Goal: Task Accomplishment & Management: Use online tool/utility

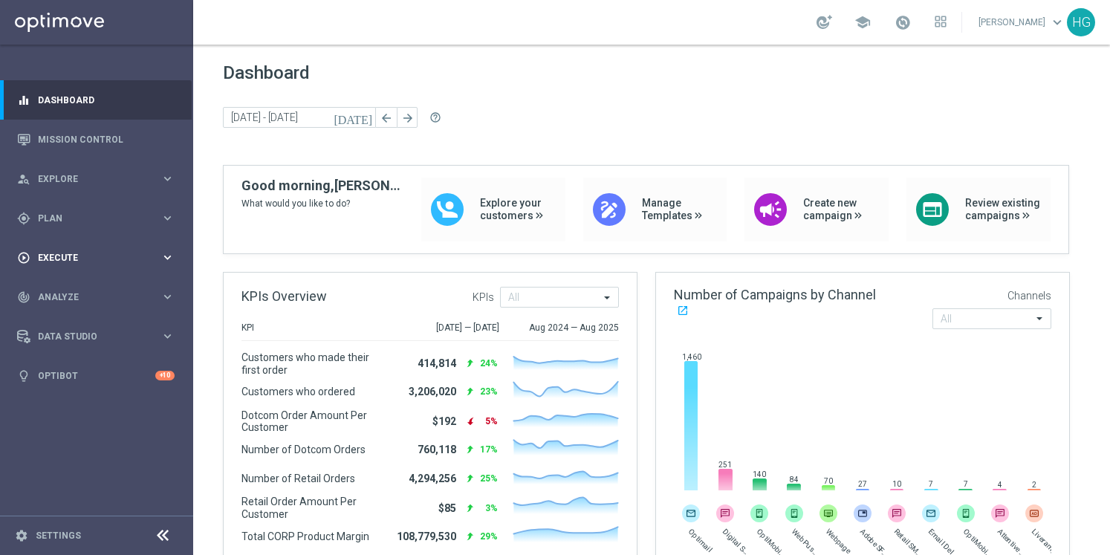
click at [104, 261] on span "Execute" at bounding box center [99, 257] width 123 height 9
click at [103, 261] on span "Execute" at bounding box center [99, 257] width 123 height 9
click at [103, 230] on div "gps_fixed Plan keyboard_arrow_right" at bounding box center [96, 217] width 192 height 39
click at [59, 290] on span "Templates" at bounding box center [92, 293] width 106 height 9
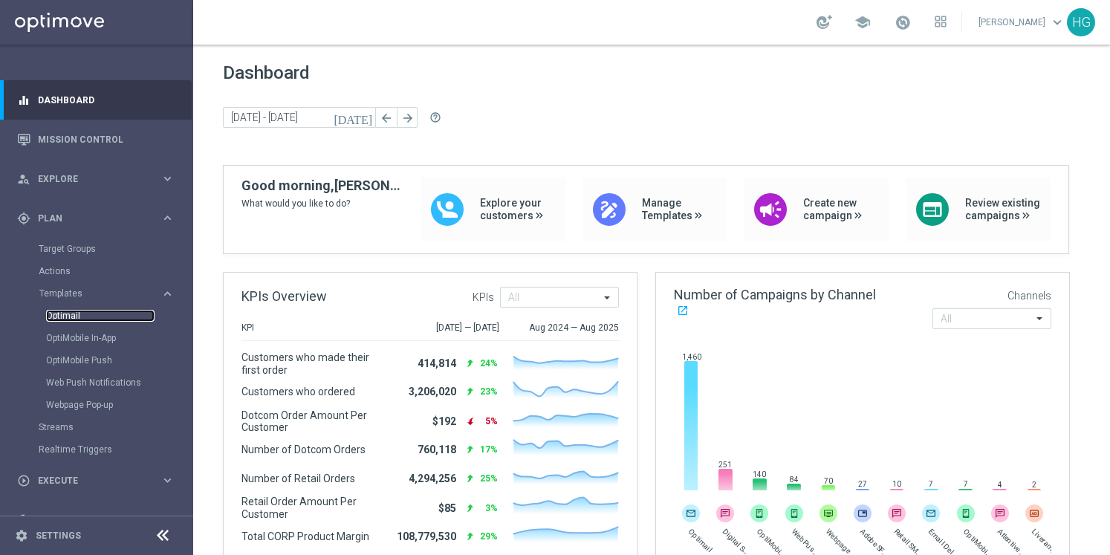
click at [76, 318] on link "Optimail" at bounding box center [100, 316] width 108 height 12
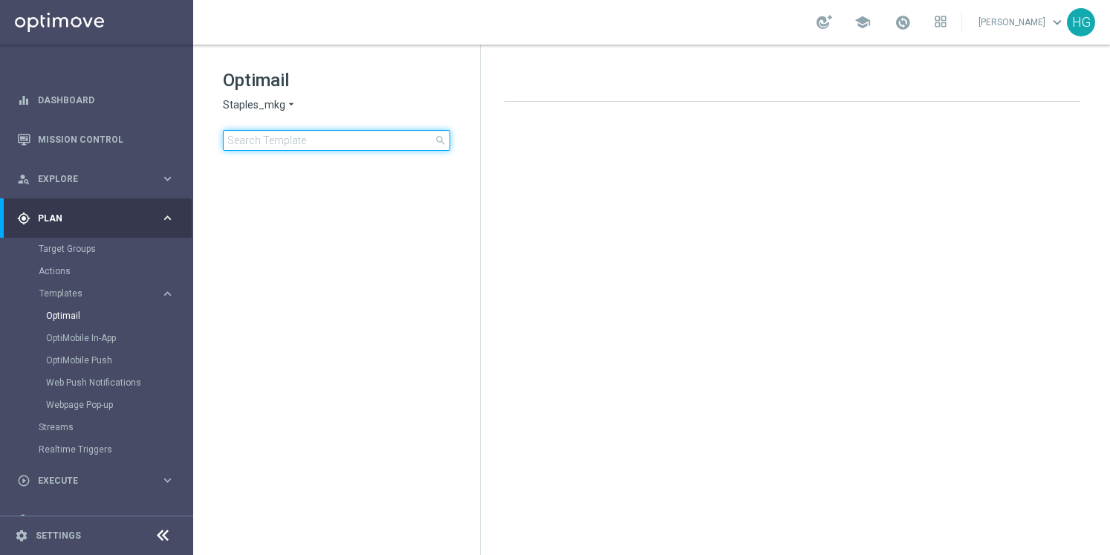
click at [321, 141] on input at bounding box center [336, 140] width 227 height 21
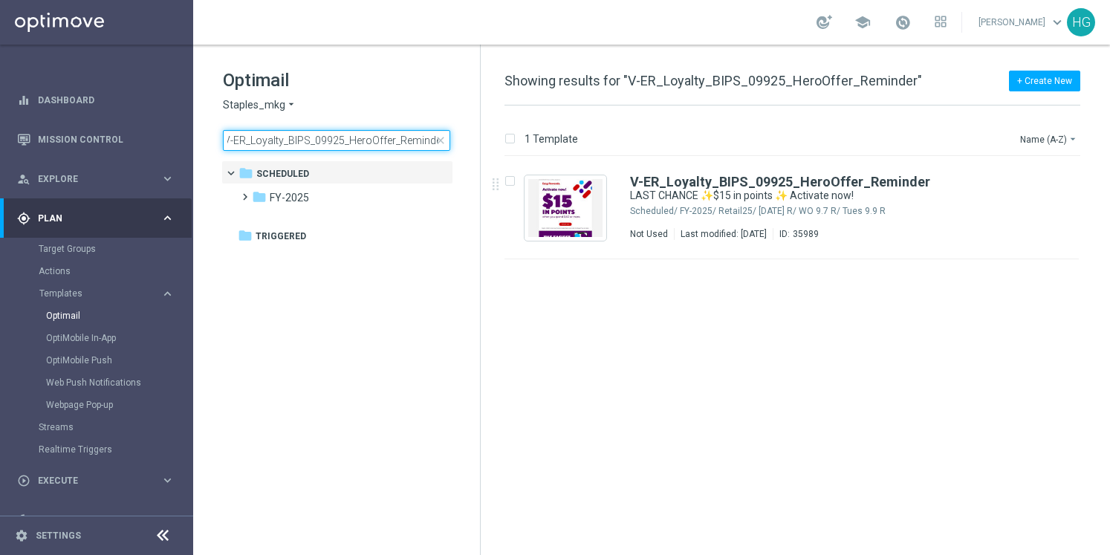
type input "V-ER_Loyalty_BIPS_09925_HeroOffer_Reminder"
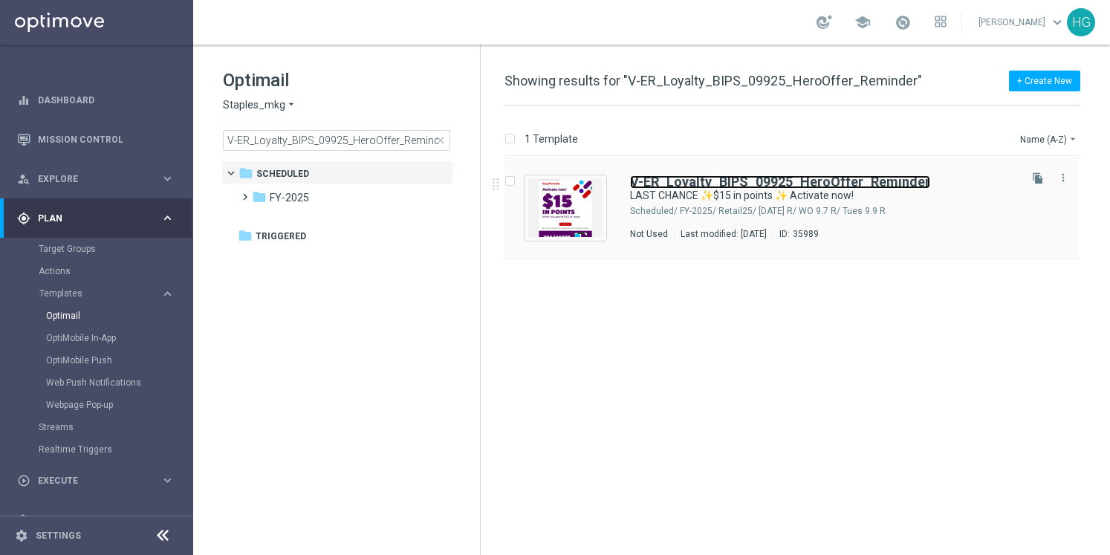
click at [764, 178] on b "V-ER_Loyalty_BIPS_09925_HeroOffer_Reminder" at bounding box center [780, 182] width 300 height 16
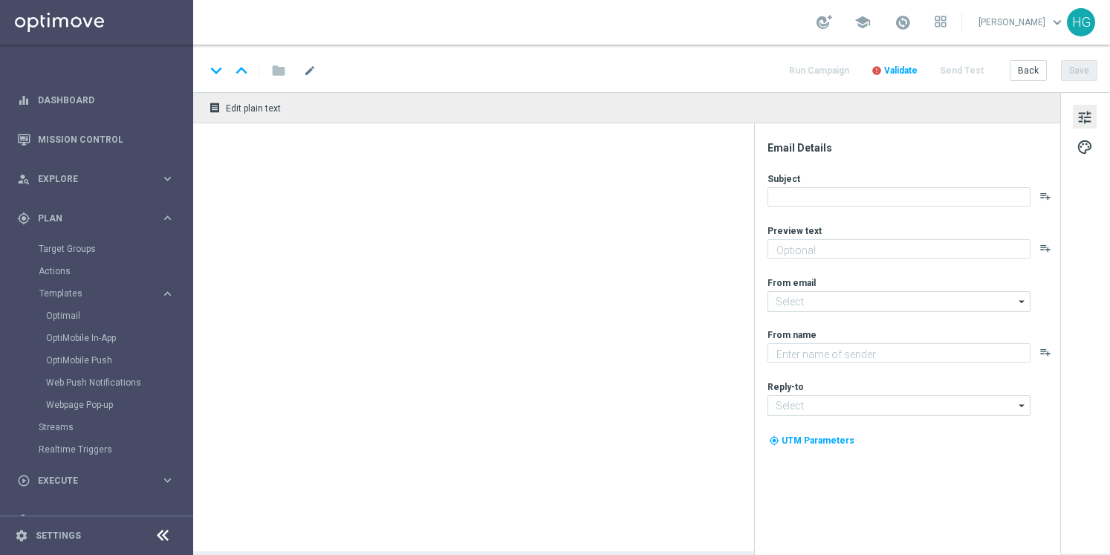
type textarea "It's time to earn when you shop."
type input "staples@connected.staples.com"
type textarea "Staples"
type input "info@staples.com"
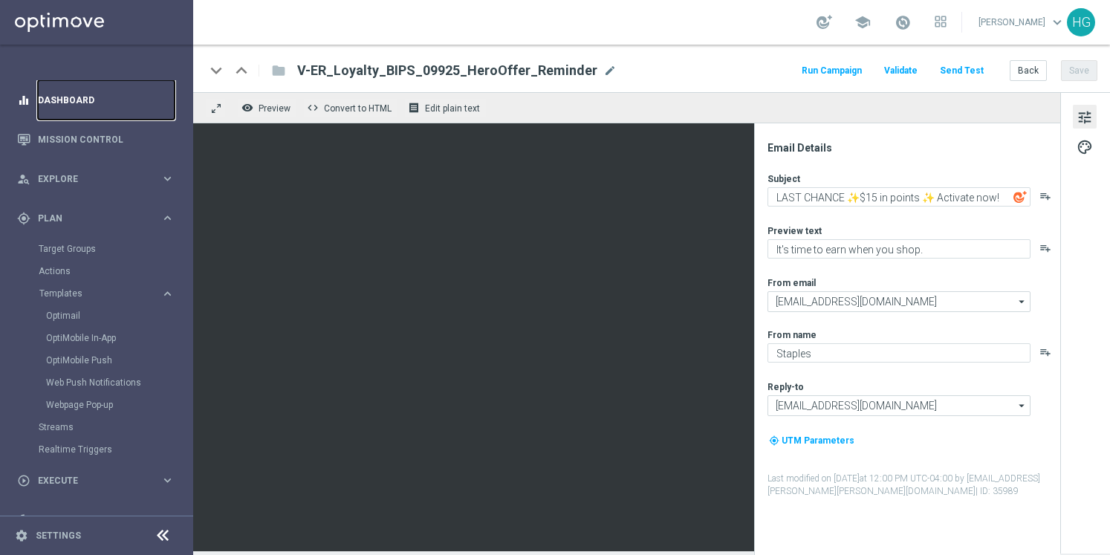
click at [77, 100] on link "Dashboard" at bounding box center [106, 99] width 137 height 39
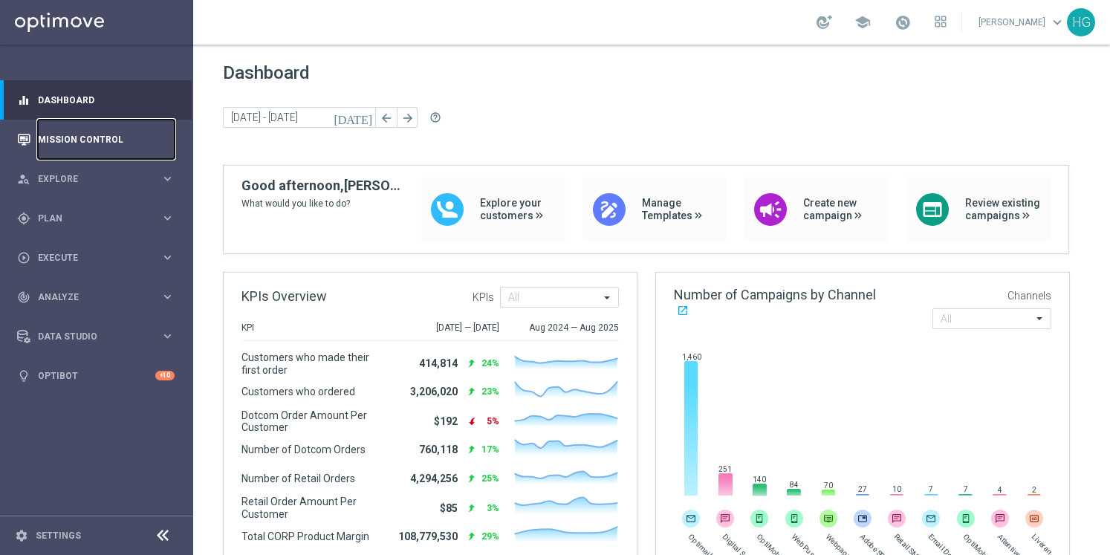
click at [69, 139] on link "Mission Control" at bounding box center [106, 139] width 137 height 39
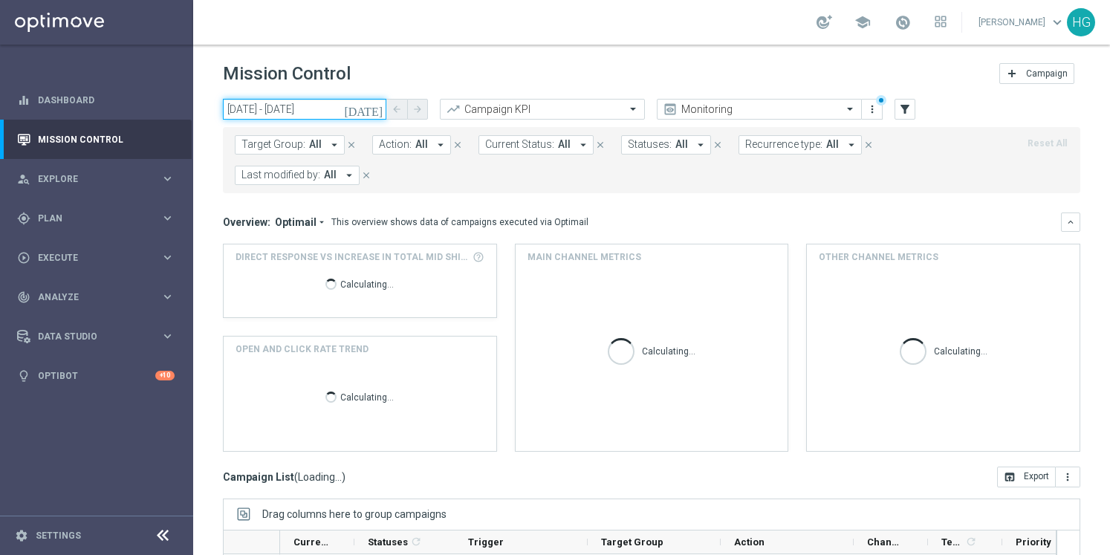
click at [298, 115] on input "[DATE] - [DATE]" at bounding box center [304, 109] width 163 height 21
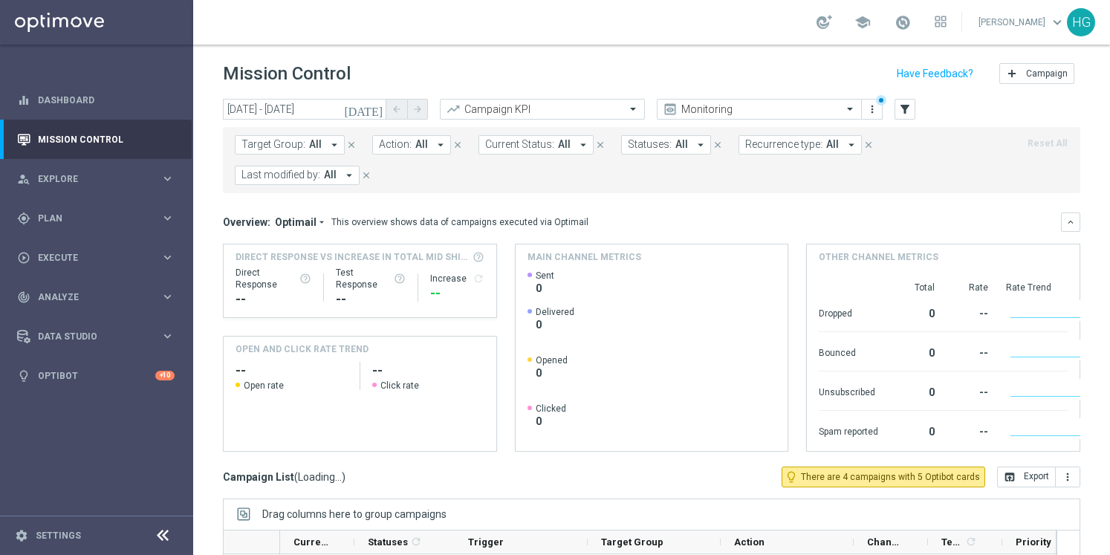
click at [438, 76] on div "Mission Control add Campaign" at bounding box center [652, 73] width 858 height 29
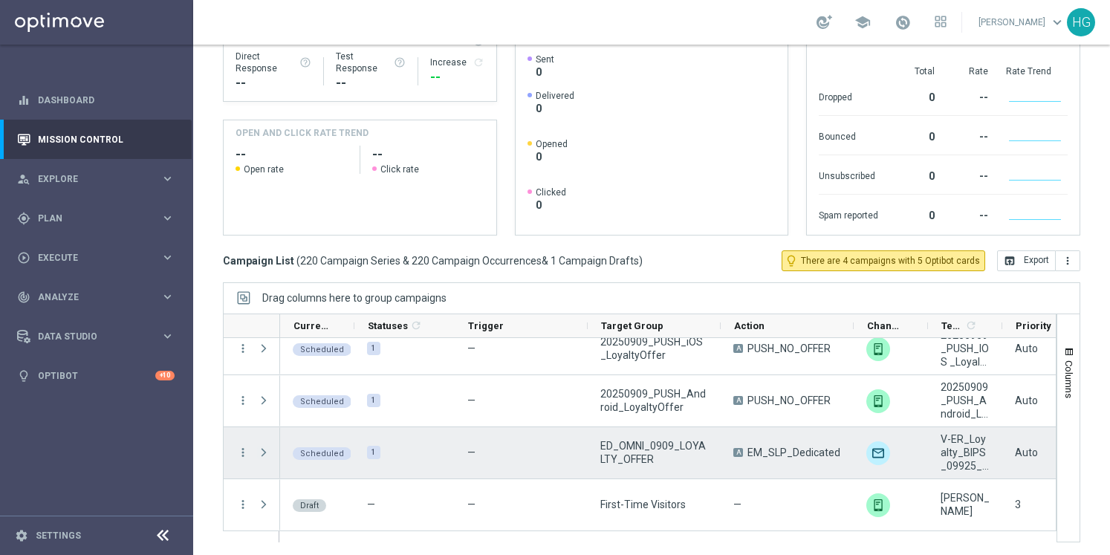
click at [263, 450] on span at bounding box center [263, 453] width 13 height 12
